Goal: Find specific page/section: Find specific page/section

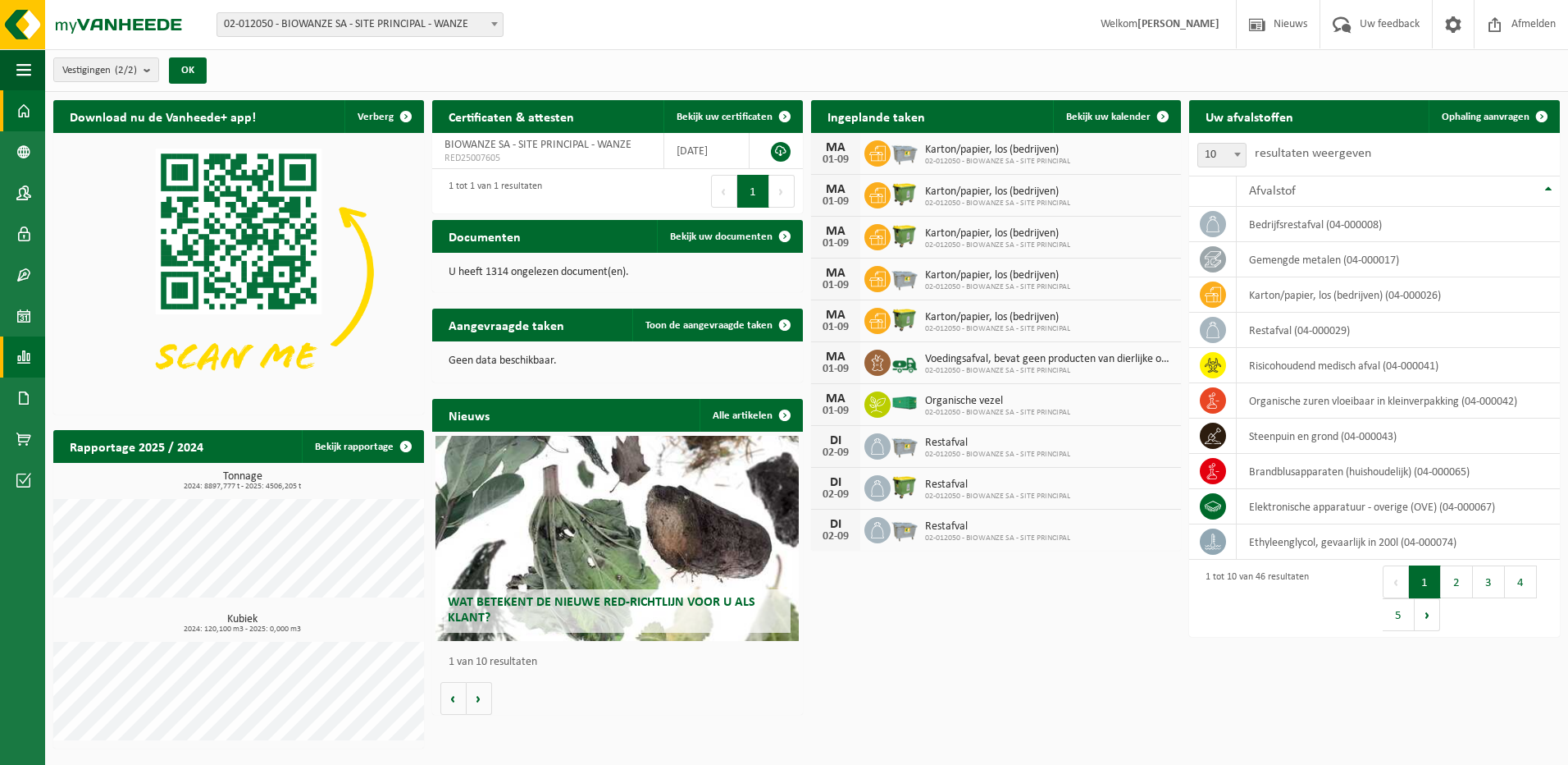
click at [27, 354] on span at bounding box center [24, 357] width 15 height 41
click at [128, 395] on span "In lijstvorm" at bounding box center [123, 392] width 57 height 32
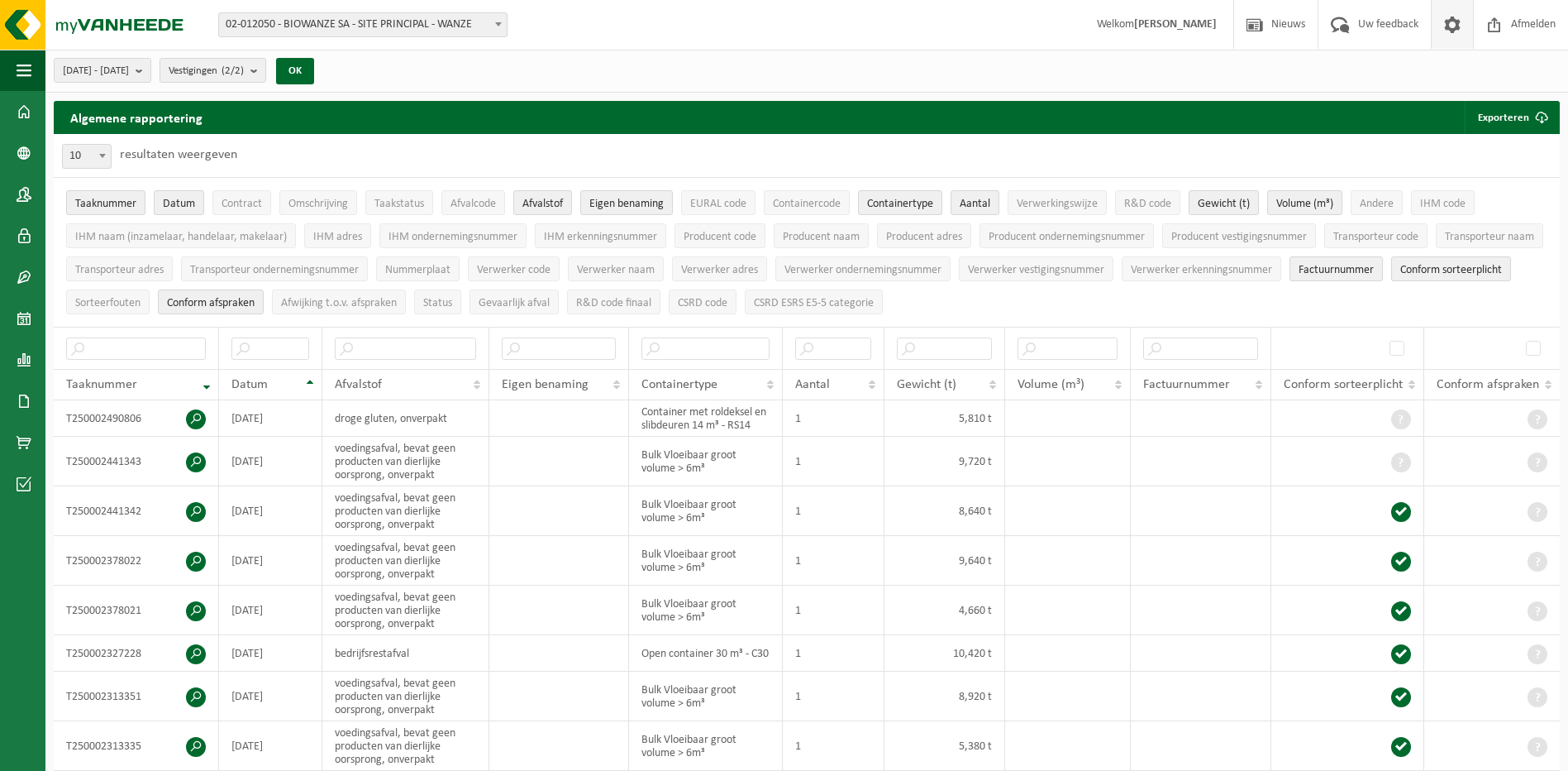
click at [1447, 23] on span at bounding box center [1453, 24] width 25 height 49
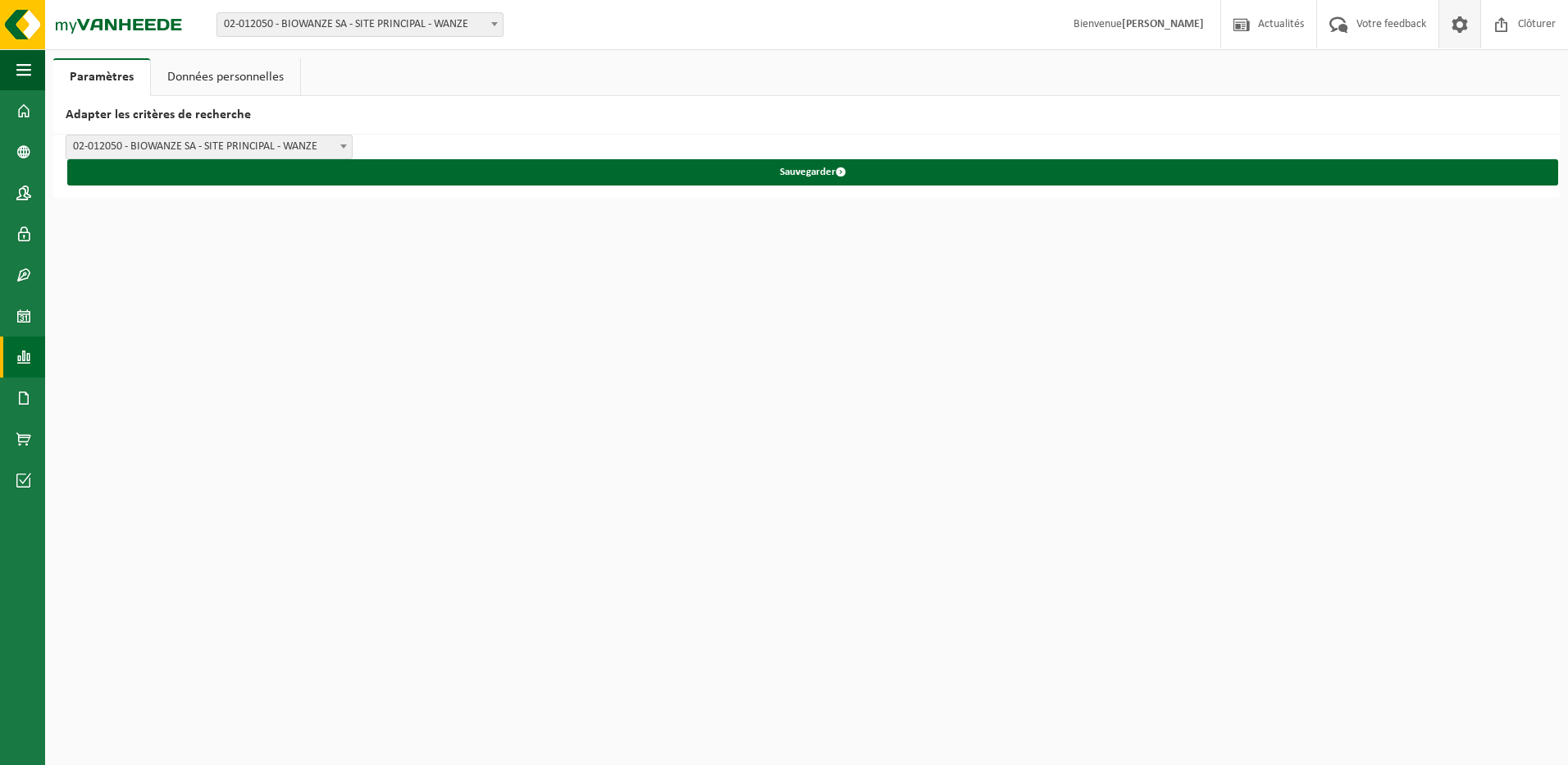
click at [23, 359] on span at bounding box center [24, 357] width 15 height 41
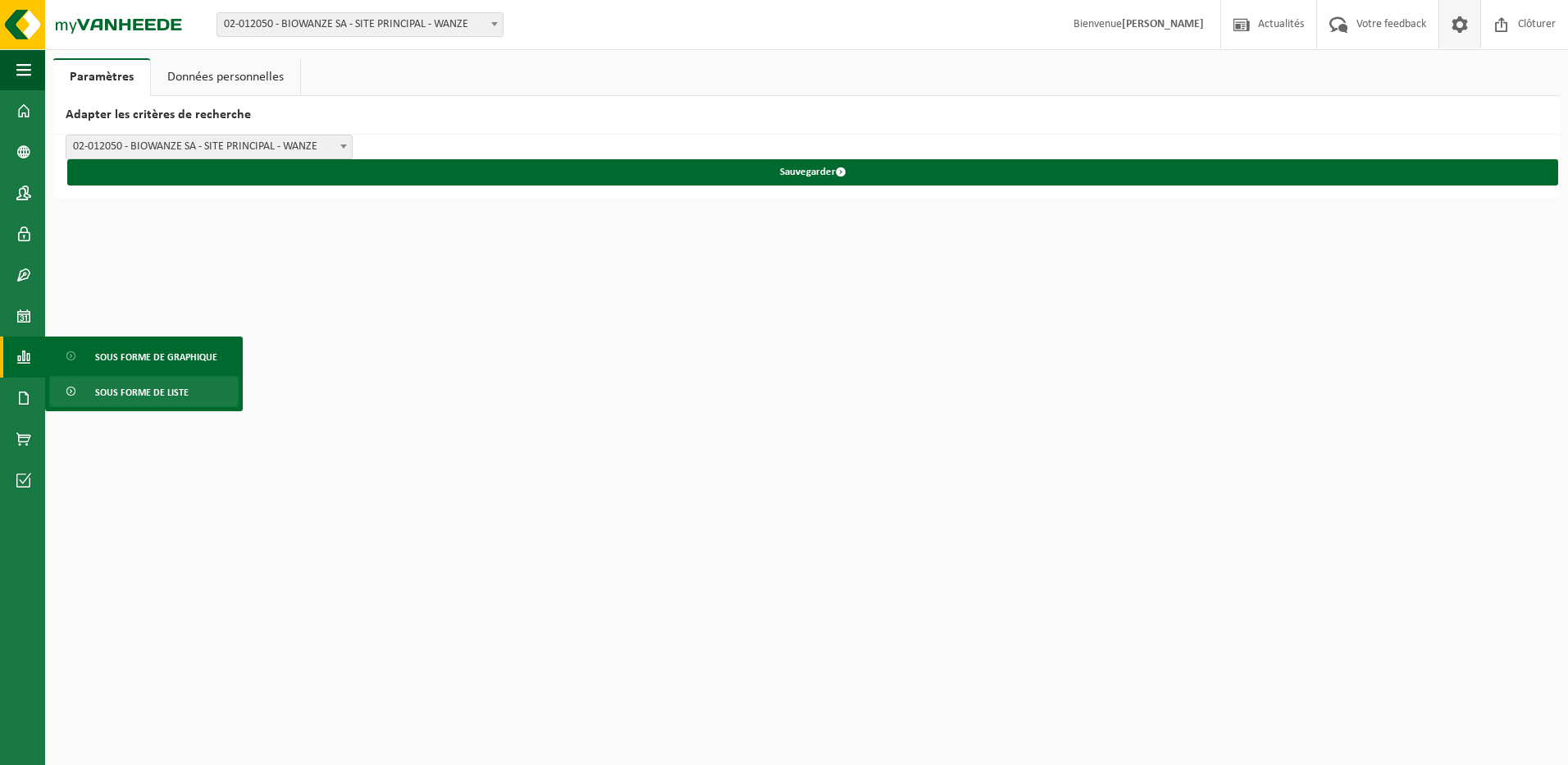
click at [141, 388] on span "Sous forme de liste" at bounding box center [141, 392] width 94 height 32
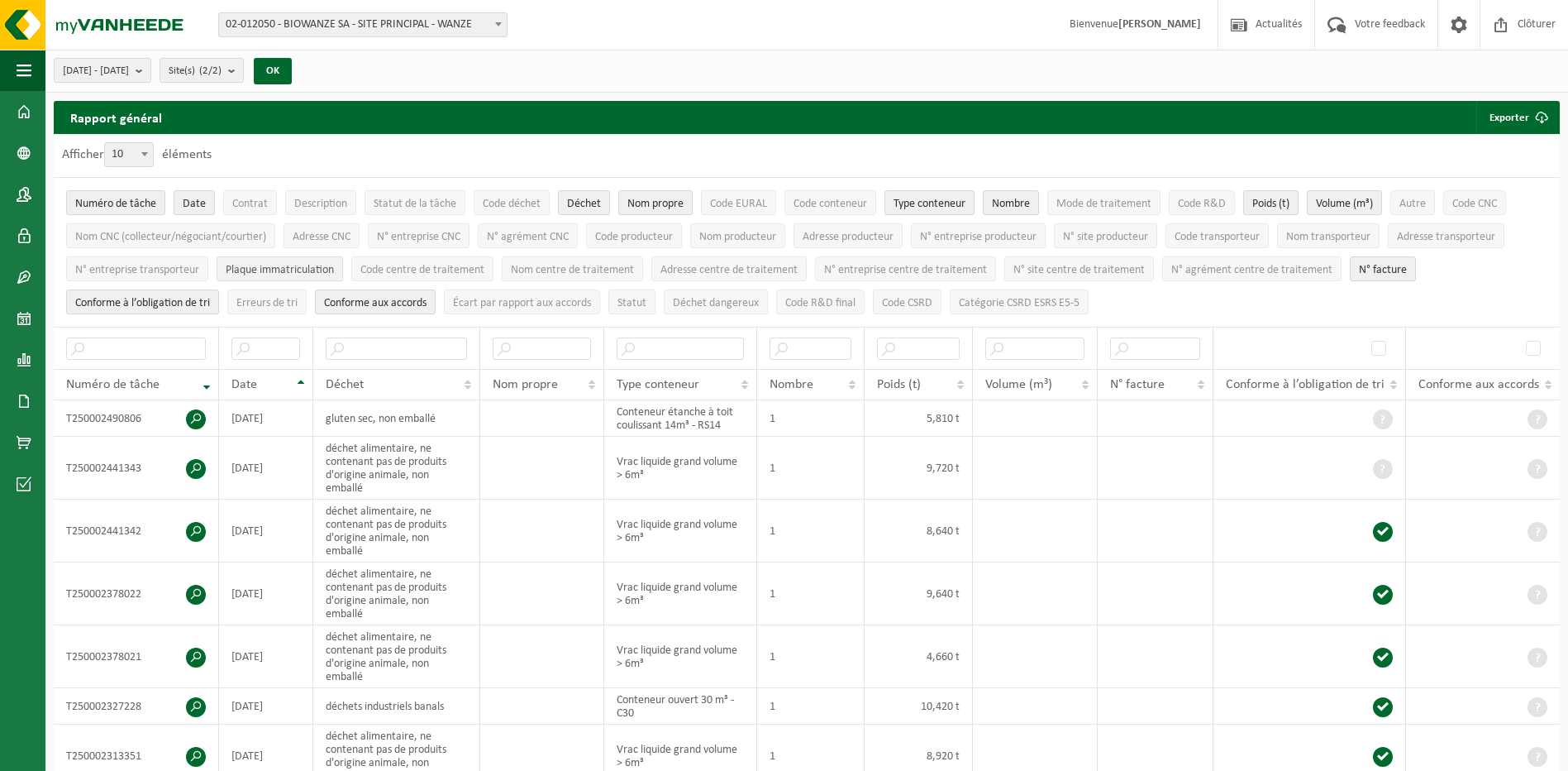
click at [292, 264] on span "Plaque immatriculation" at bounding box center [280, 270] width 108 height 12
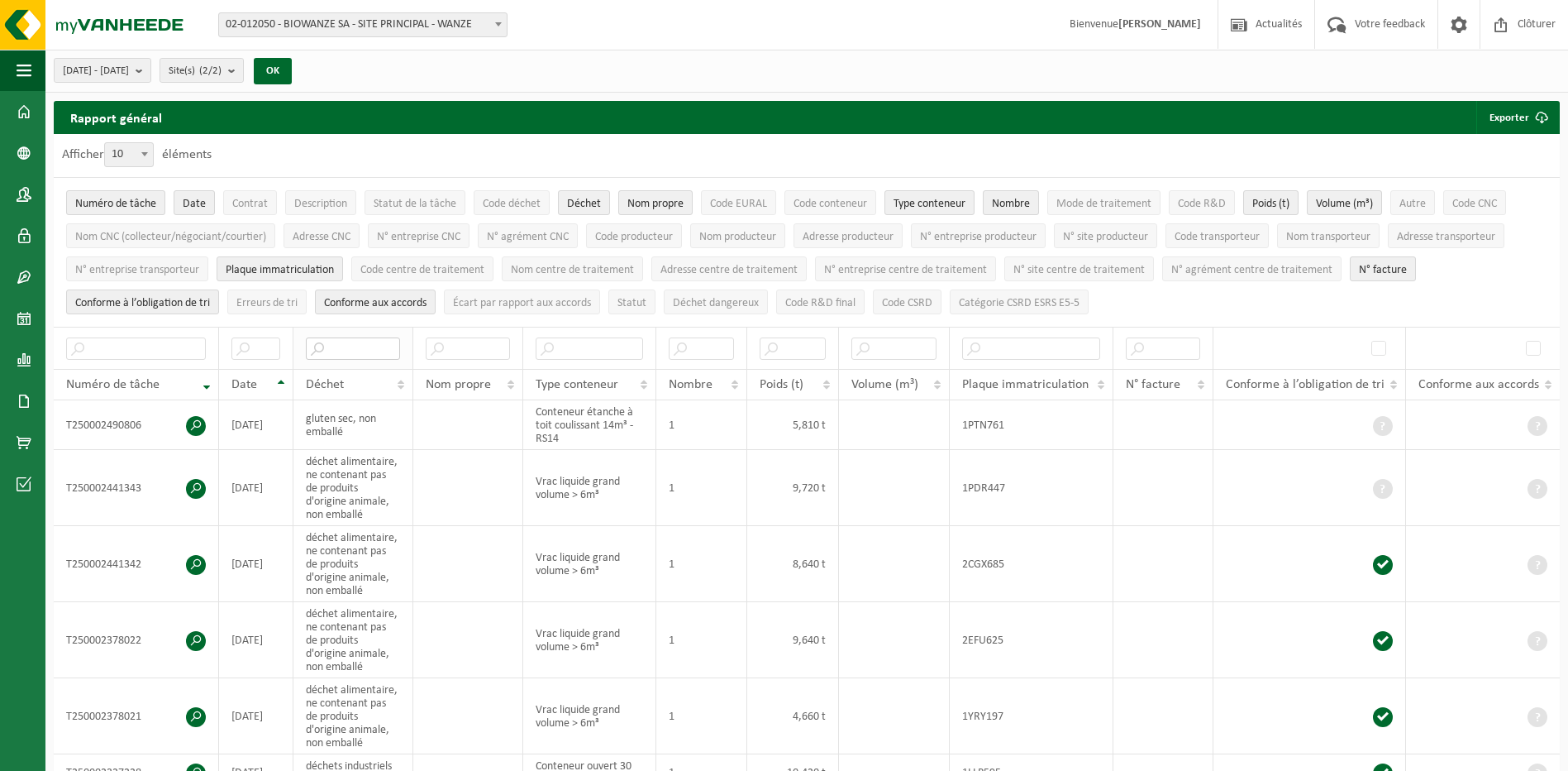
click at [354, 342] on input "text" at bounding box center [352, 348] width 95 height 22
type input "fibre"
